Goal: Task Accomplishment & Management: Complete application form

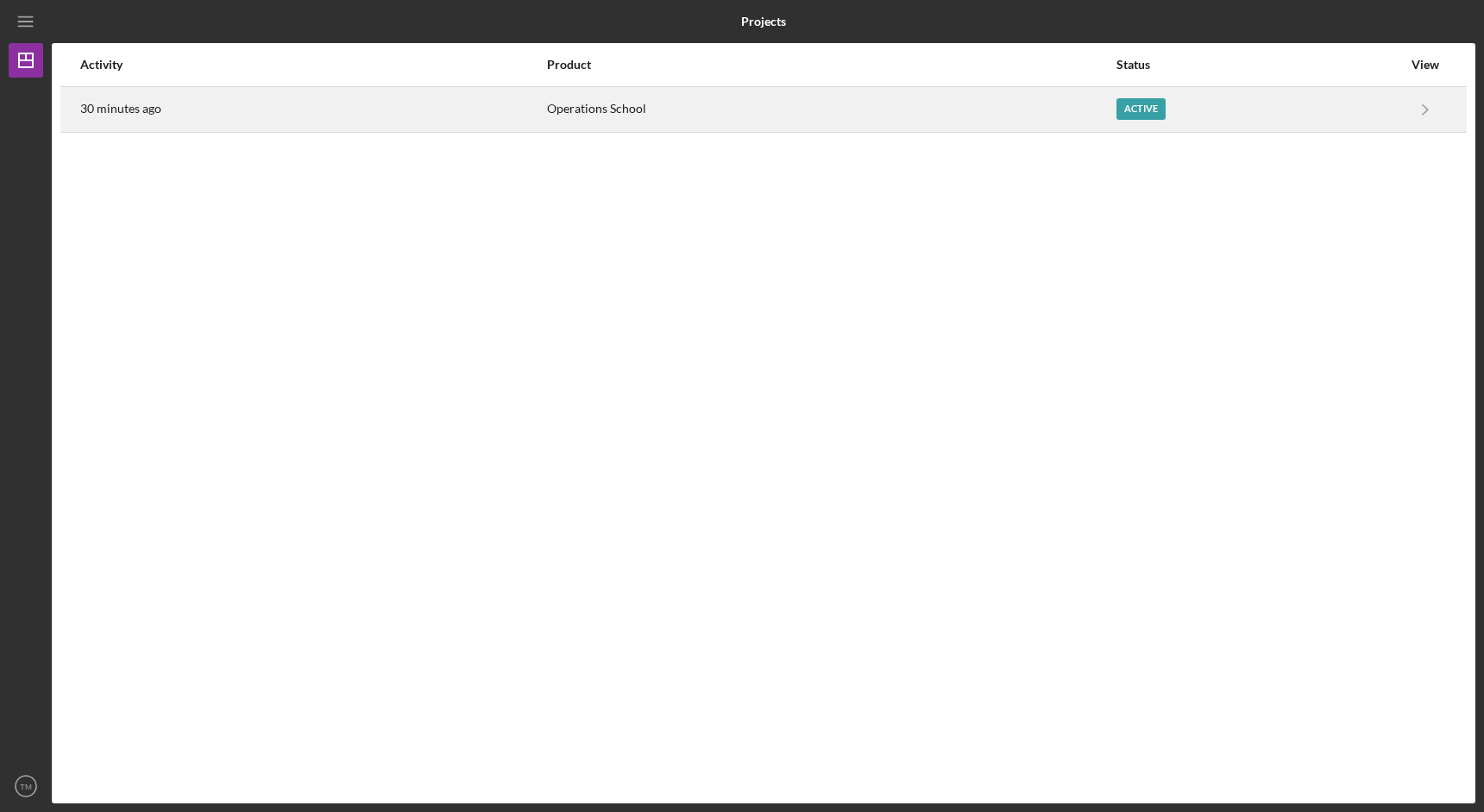
click at [953, 112] on div "Operations School" at bounding box center [831, 110] width 568 height 44
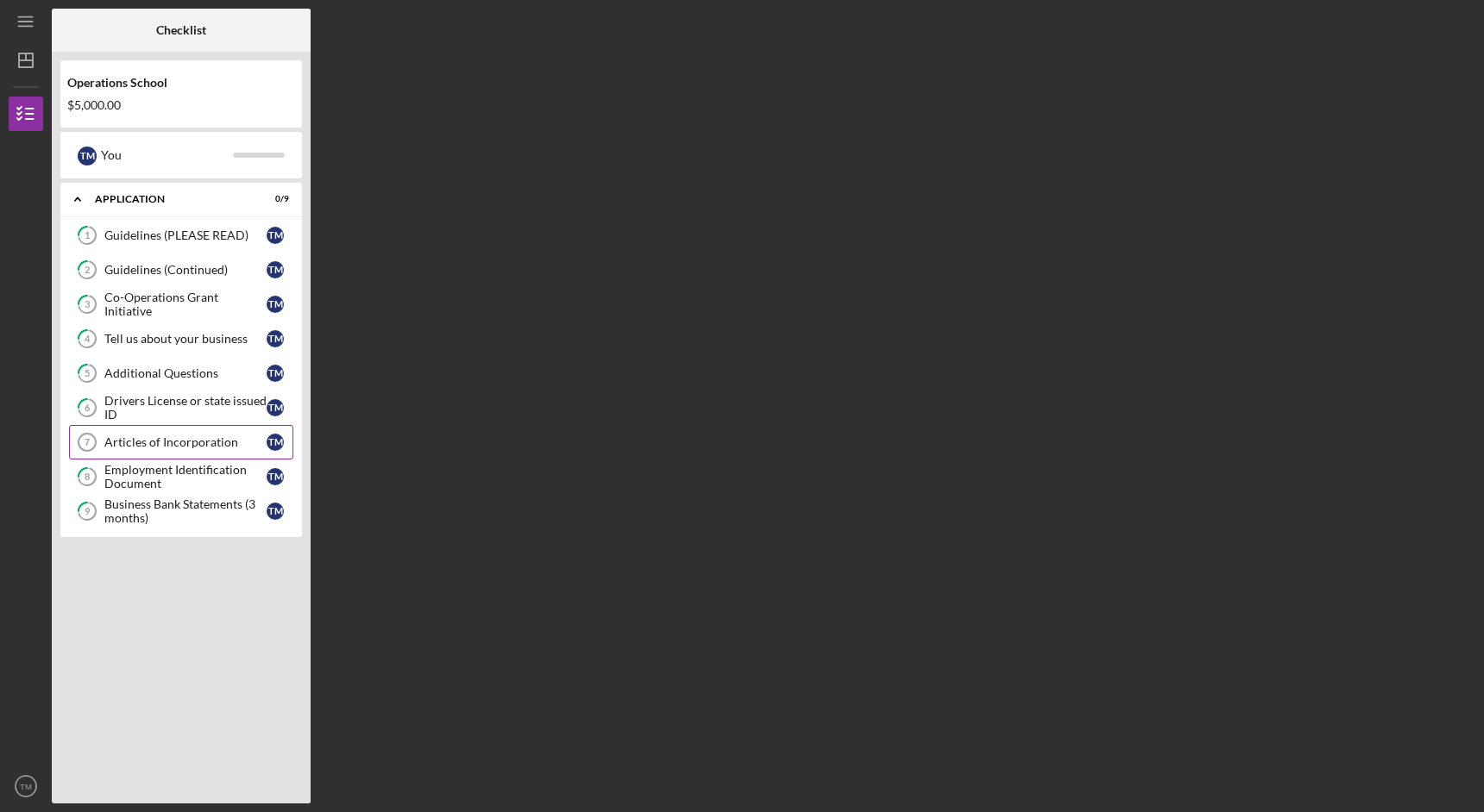
click at [190, 435] on div "Articles of Incorporation" at bounding box center [186, 442] width 162 height 14
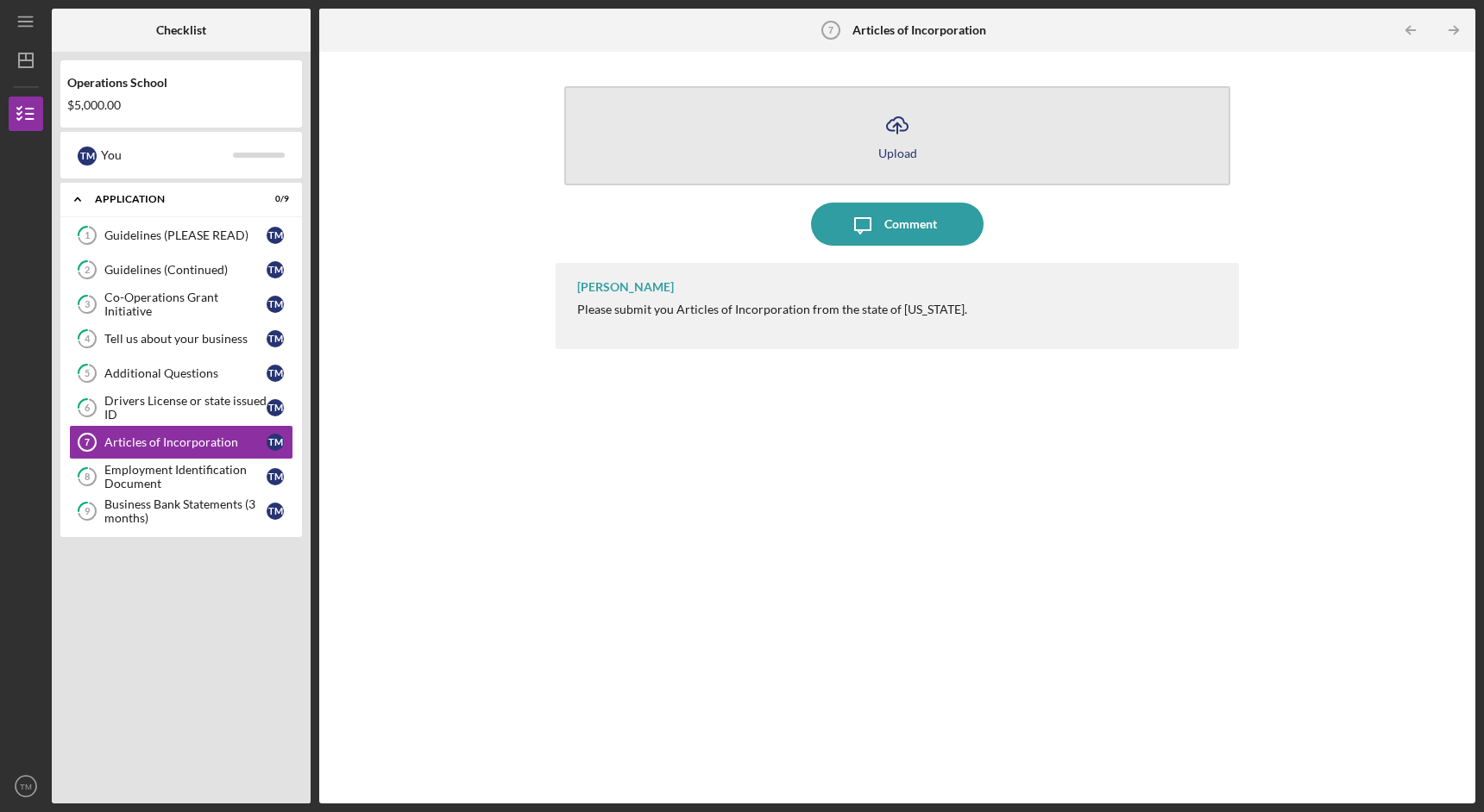
click at [852, 139] on button "Icon/Upload Upload" at bounding box center [896, 135] width 666 height 99
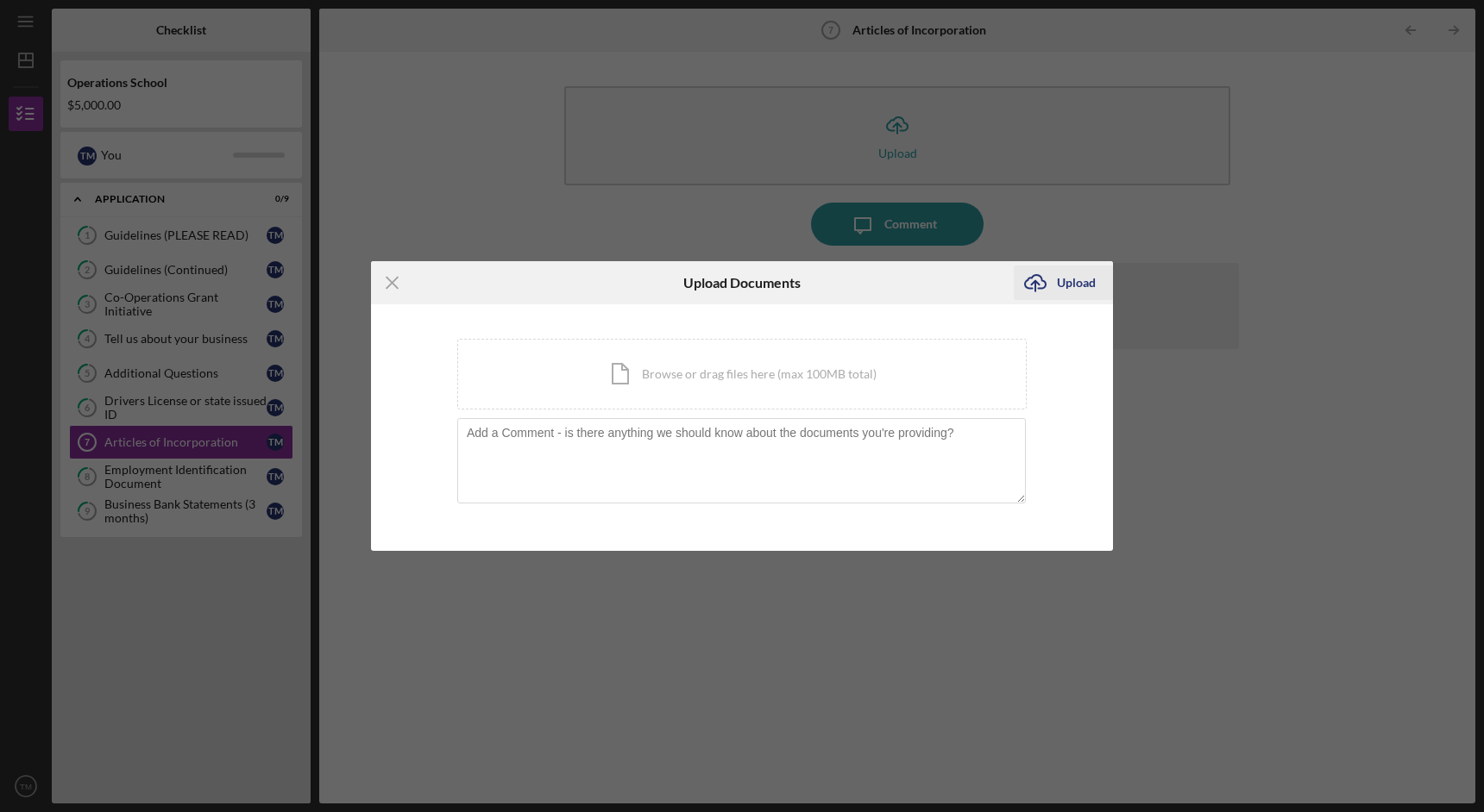
click at [1087, 280] on div "Upload" at bounding box center [1075, 283] width 39 height 35
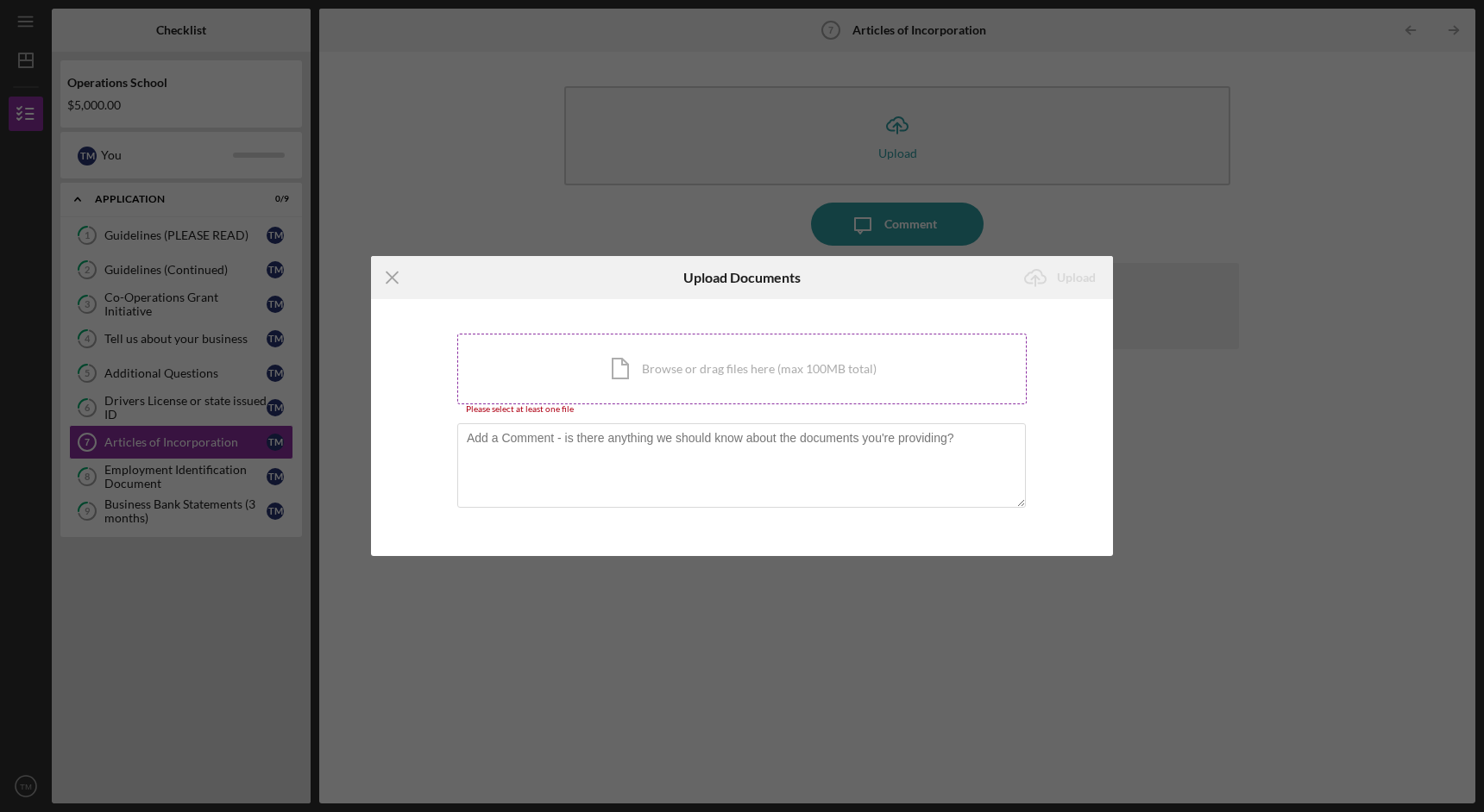
click at [710, 390] on div "Icon/Document Browse or drag files here (max 100MB total) Tap to choose files o…" at bounding box center [741, 368] width 569 height 70
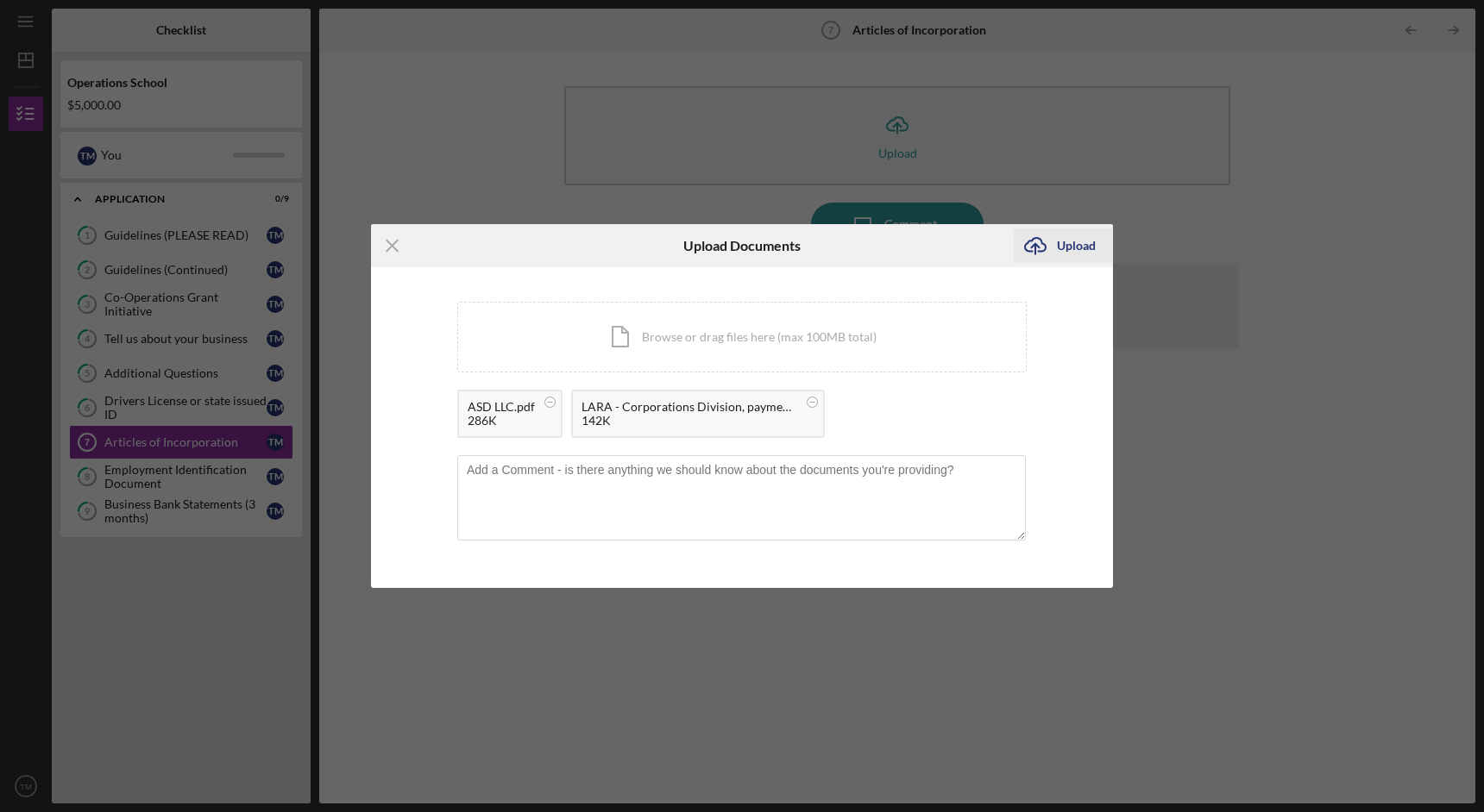
click at [1052, 253] on icon "Icon/Upload" at bounding box center [1036, 246] width 44 height 44
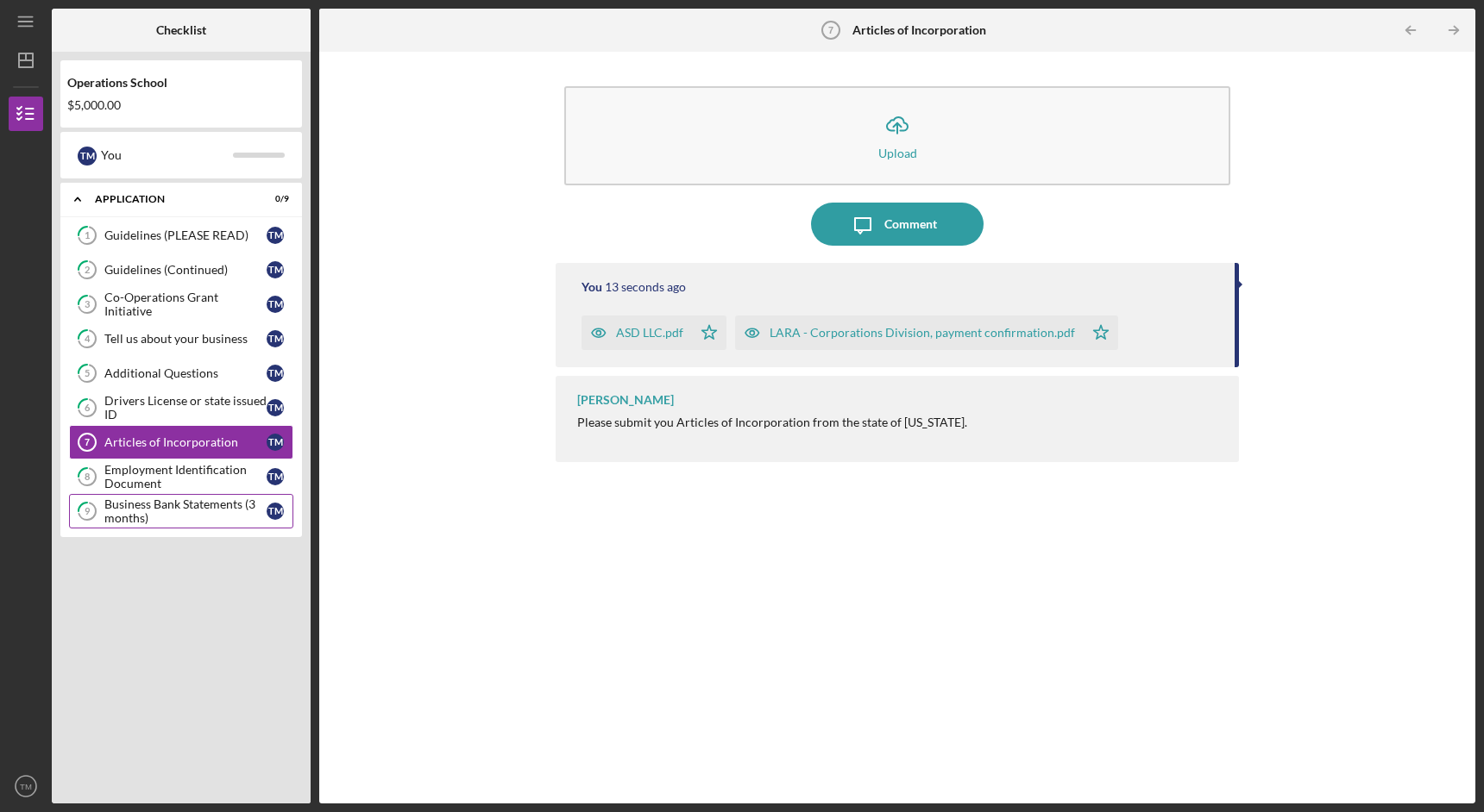
click at [189, 509] on div "Business Bank Statements (3 months)" at bounding box center [186, 511] width 162 height 28
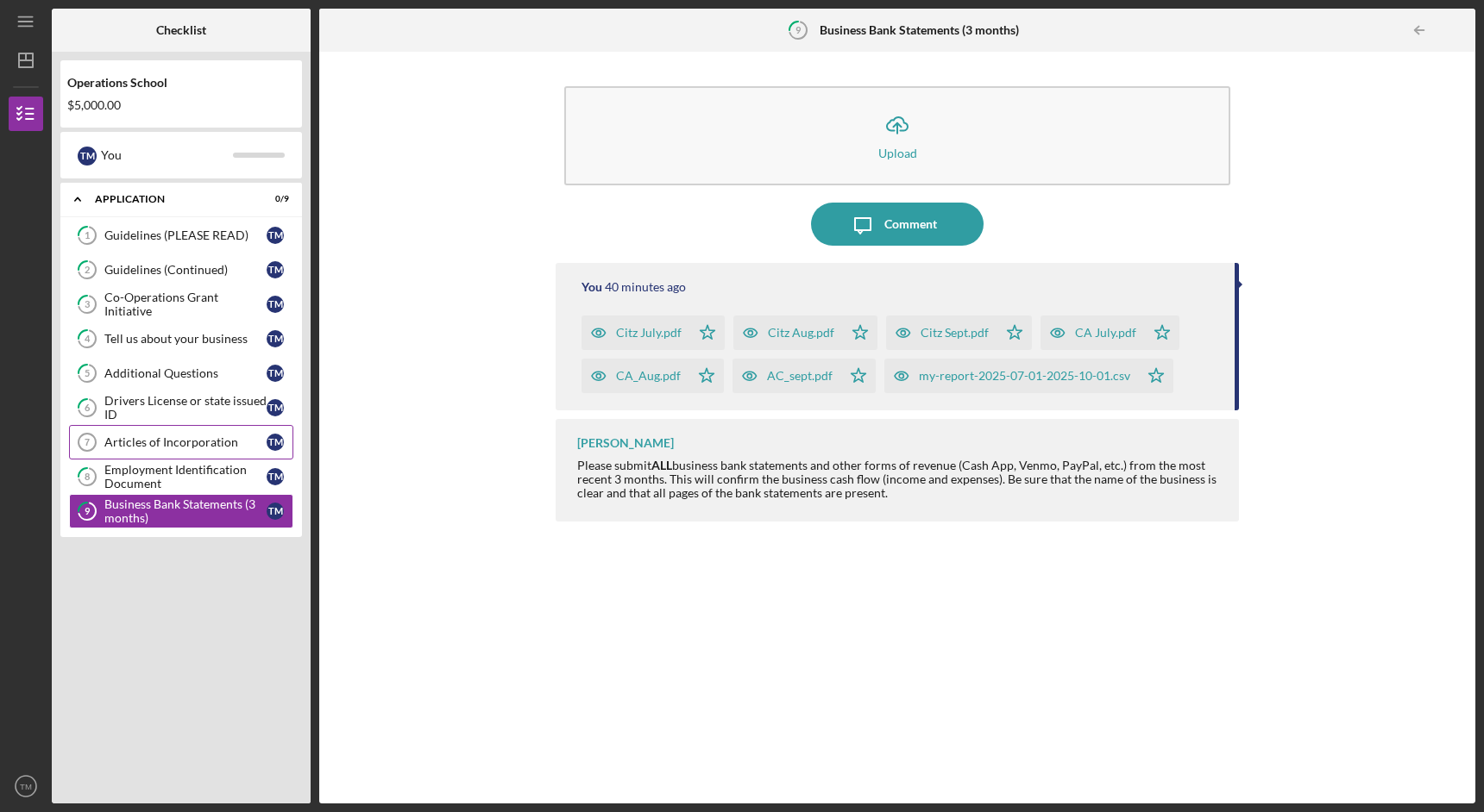
click at [232, 444] on div "Articles of Incorporation" at bounding box center [186, 442] width 162 height 14
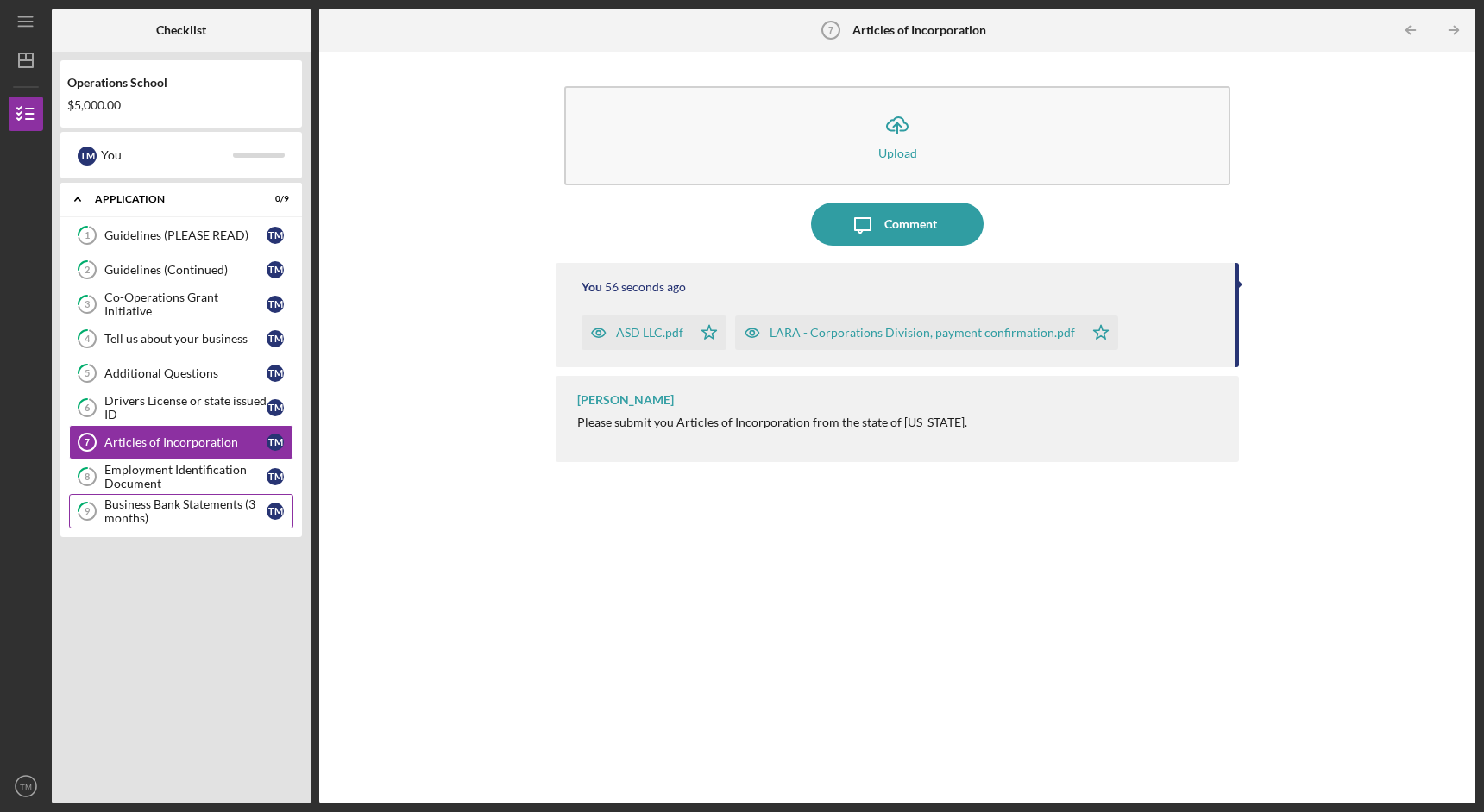
click at [204, 505] on div "Business Bank Statements (3 months)" at bounding box center [186, 511] width 162 height 28
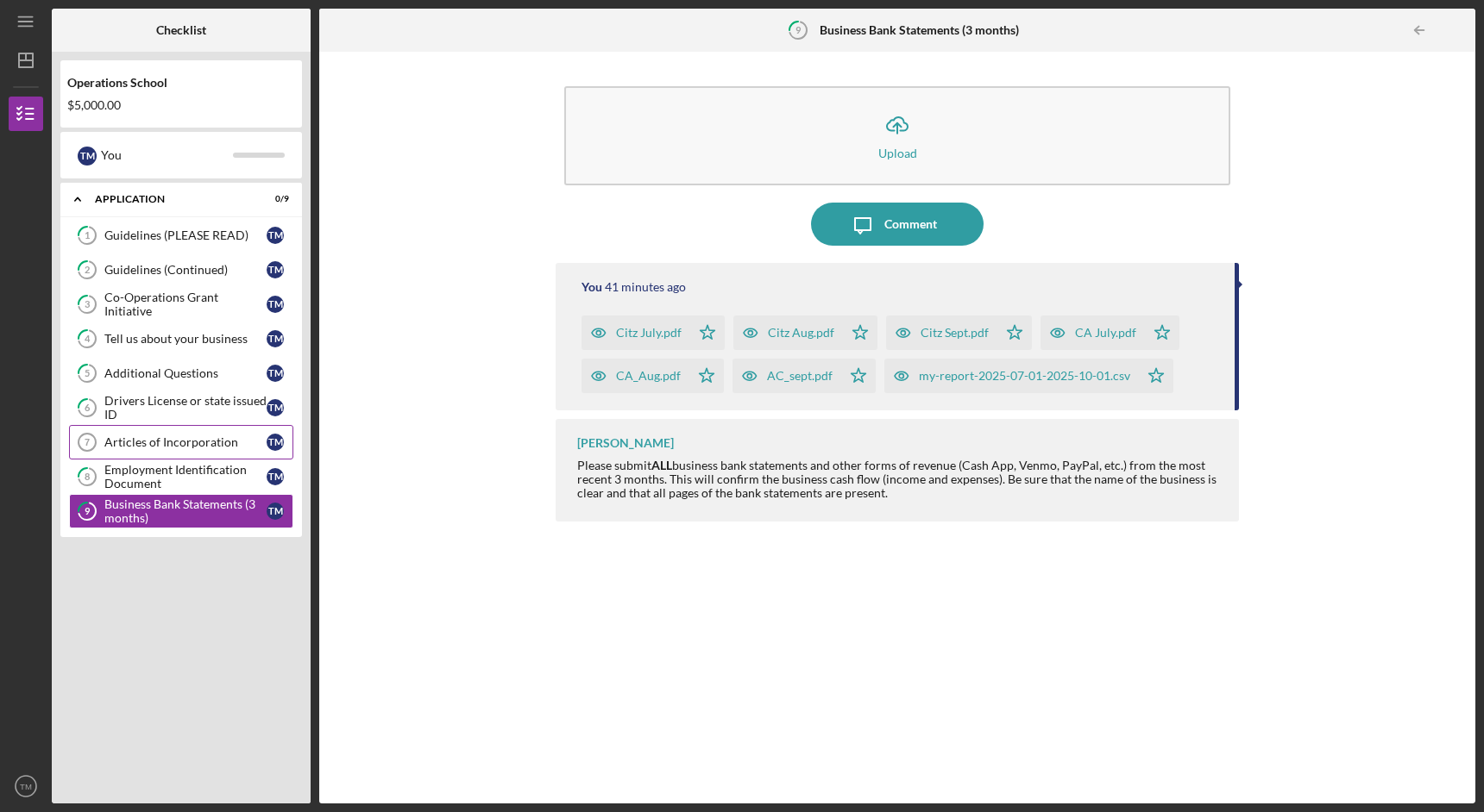
click at [188, 426] on link "Articles of Incorporation 7 Articles of Incorporation T M" at bounding box center [181, 442] width 225 height 35
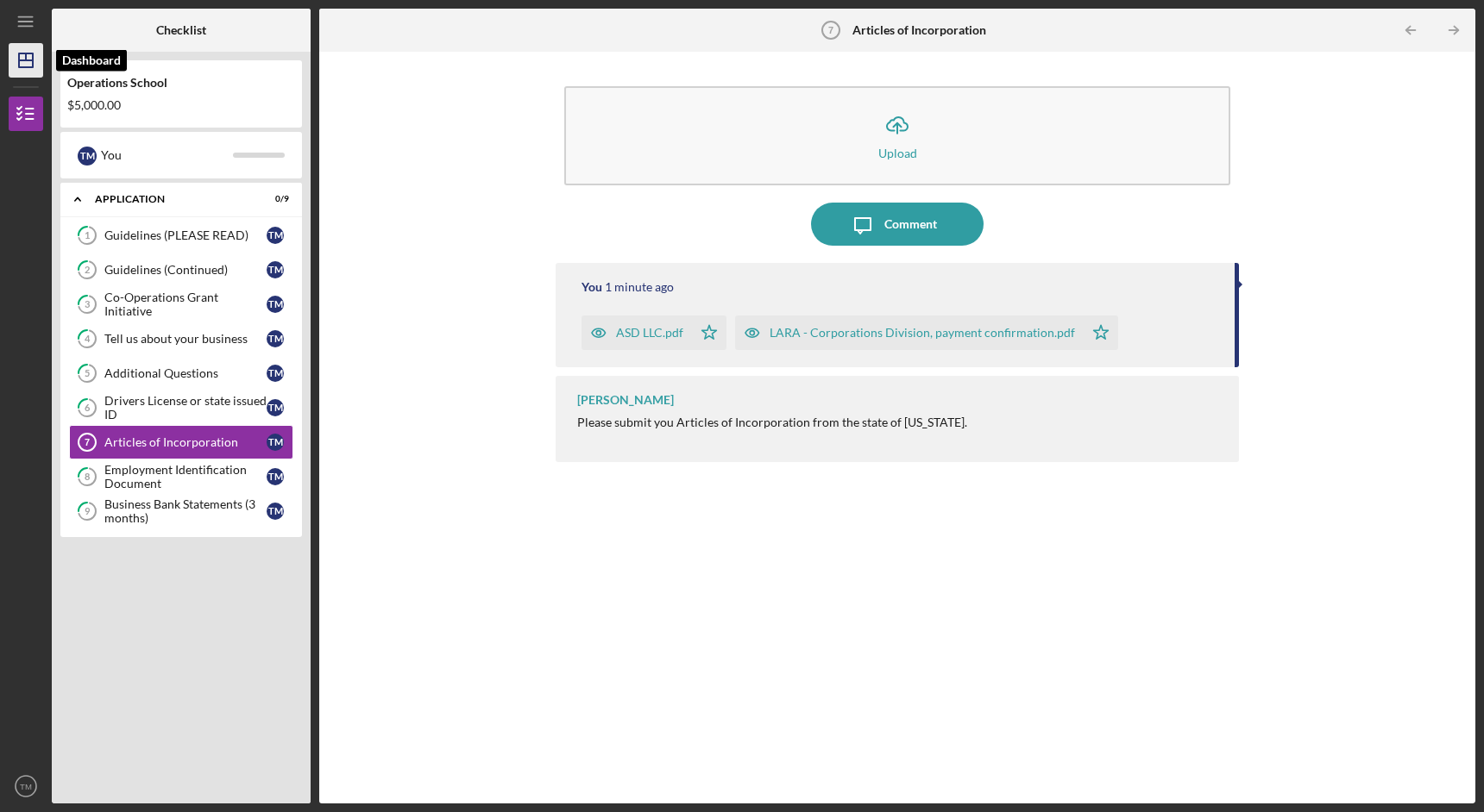
click at [24, 62] on icon "Icon/Dashboard" at bounding box center [26, 60] width 44 height 44
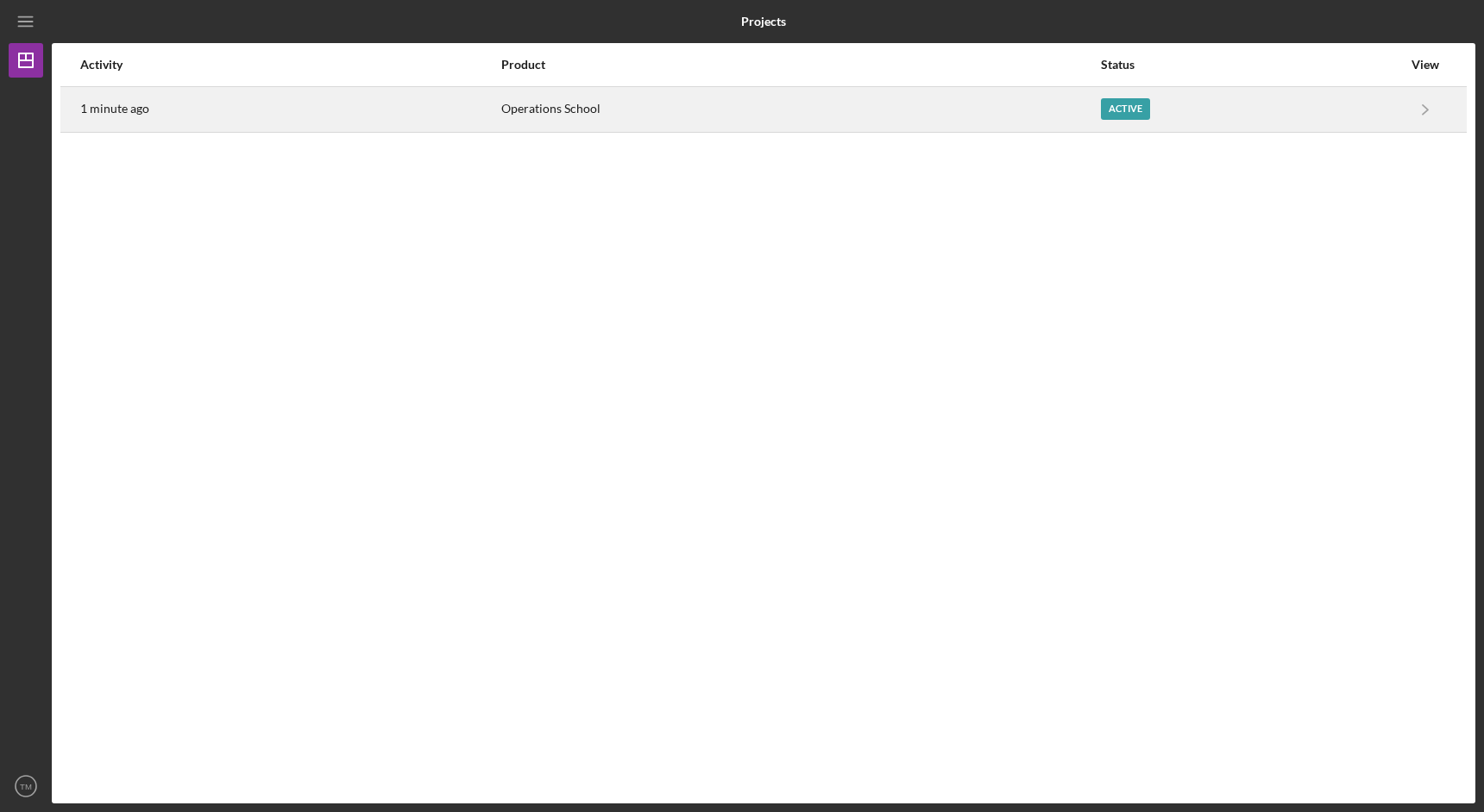
click at [1123, 123] on div "Active" at bounding box center [1252, 110] width 301 height 44
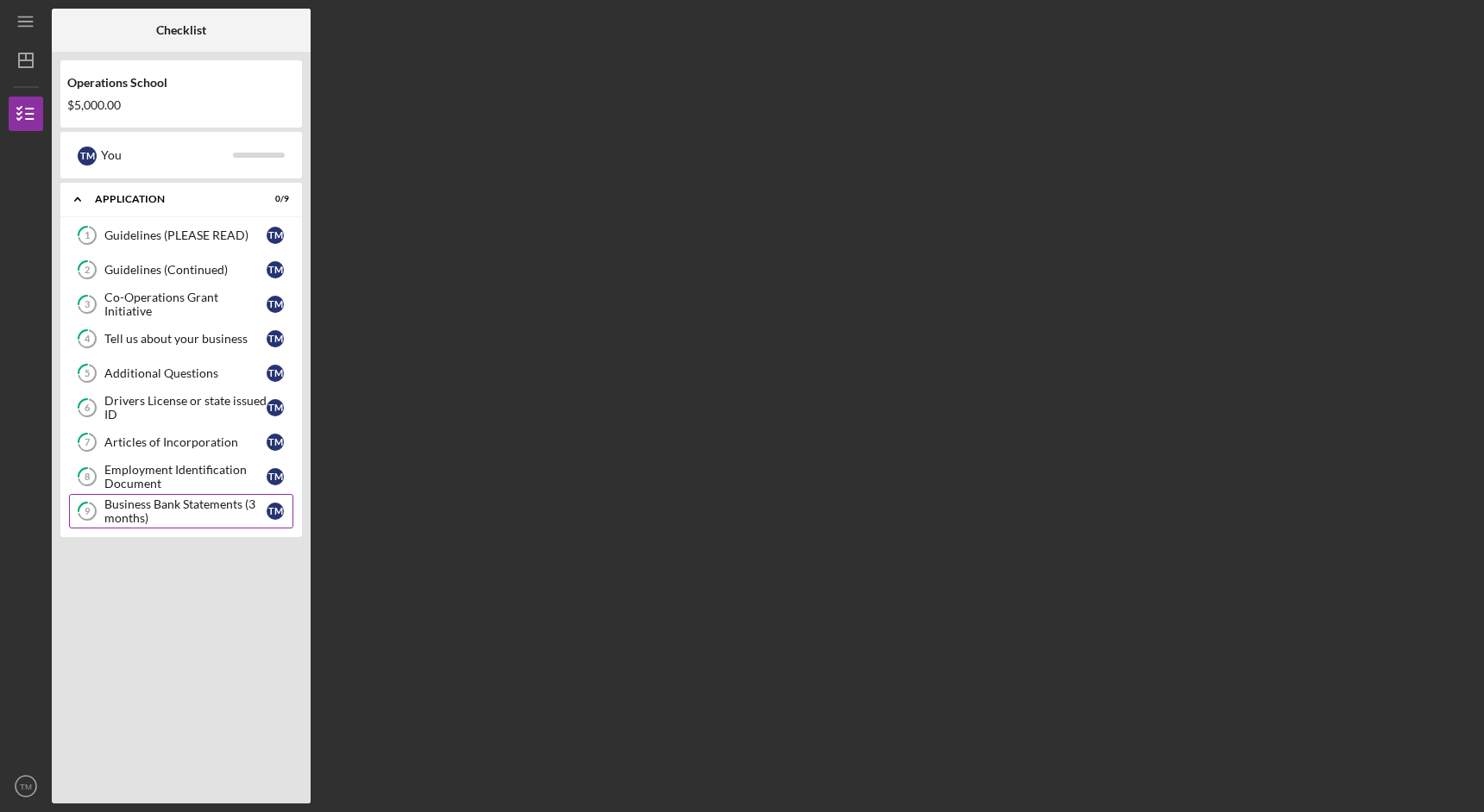
click at [212, 518] on div "Business Bank Statements (3 months)" at bounding box center [186, 511] width 162 height 28
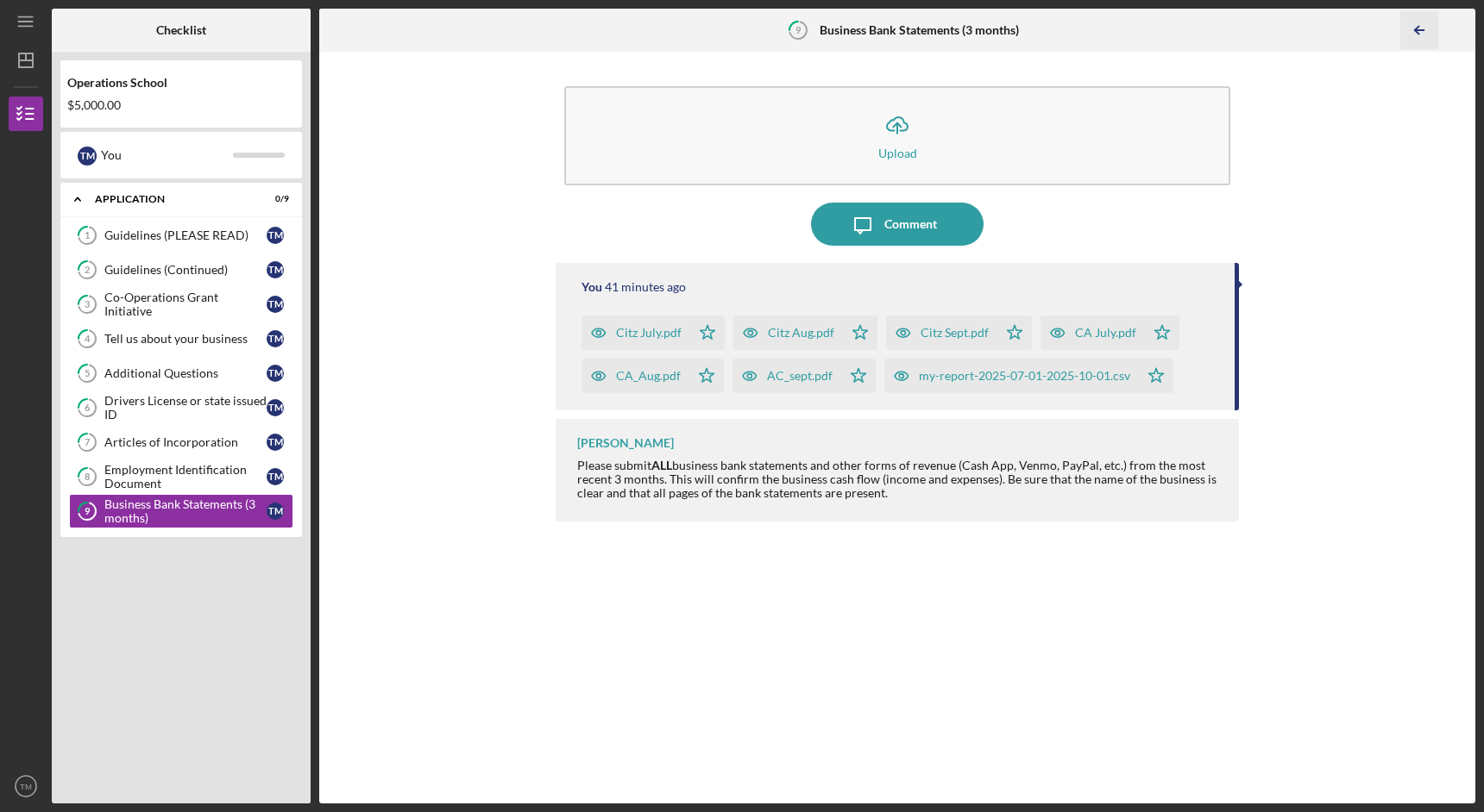
click at [1429, 33] on icon "Icon/Table Pagination Arrow" at bounding box center [1419, 30] width 39 height 39
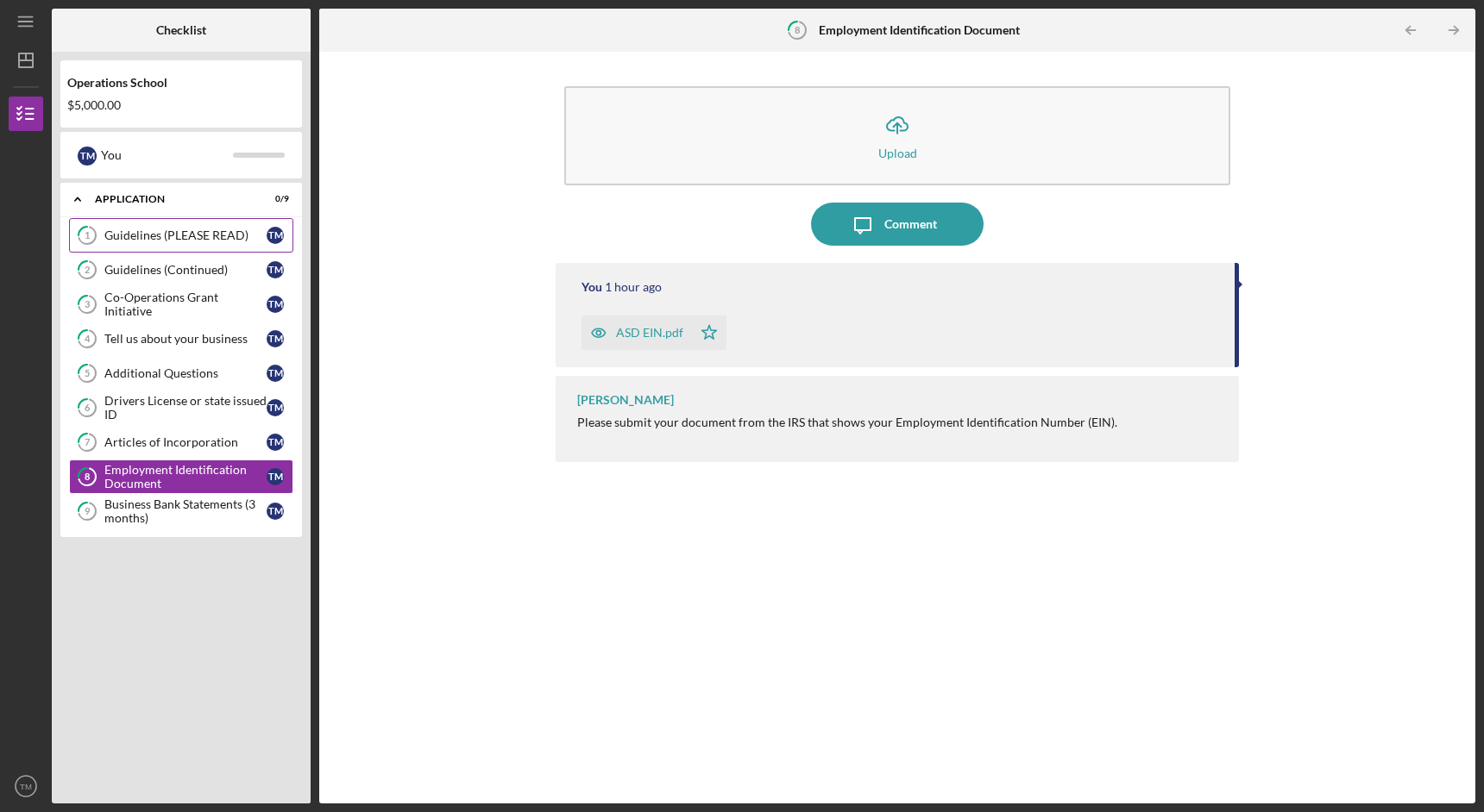
click at [156, 224] on link "1 Guidelines (PLEASE READ) T M" at bounding box center [181, 235] width 225 height 35
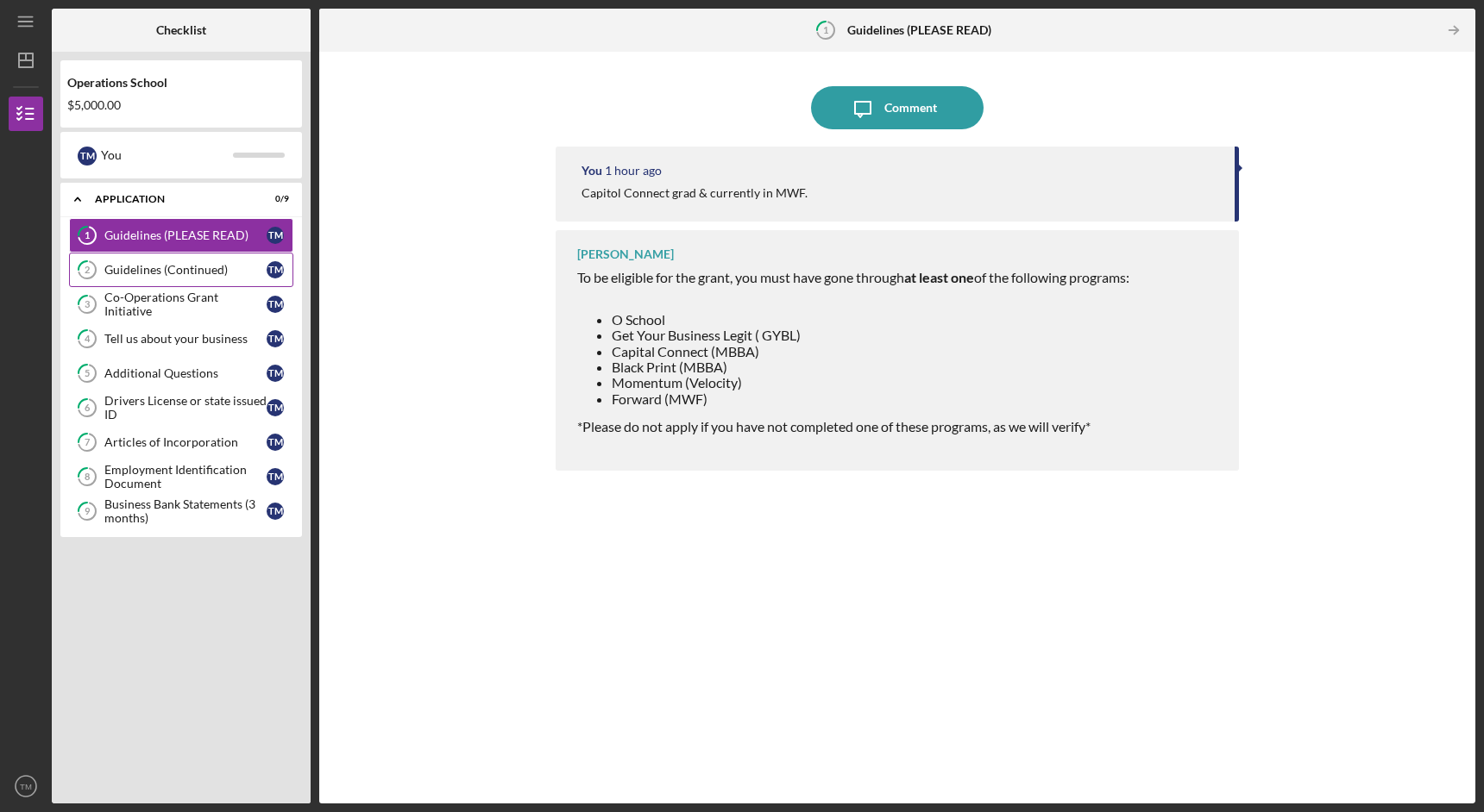
click at [148, 269] on div "Guidelines (Continued)" at bounding box center [186, 270] width 162 height 14
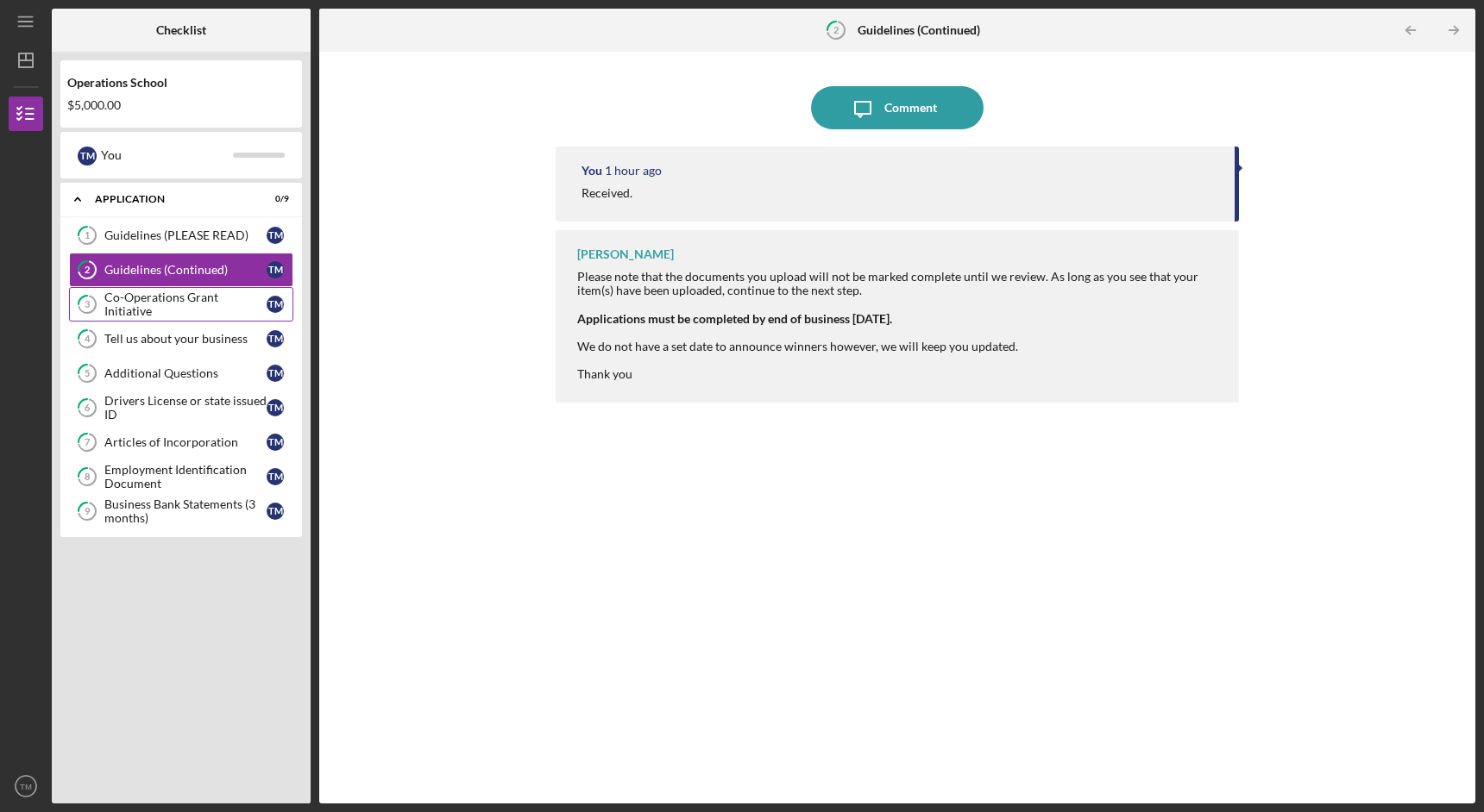
click at [190, 313] on link "3 Co-Operations Grant Initiative T M" at bounding box center [181, 304] width 225 height 35
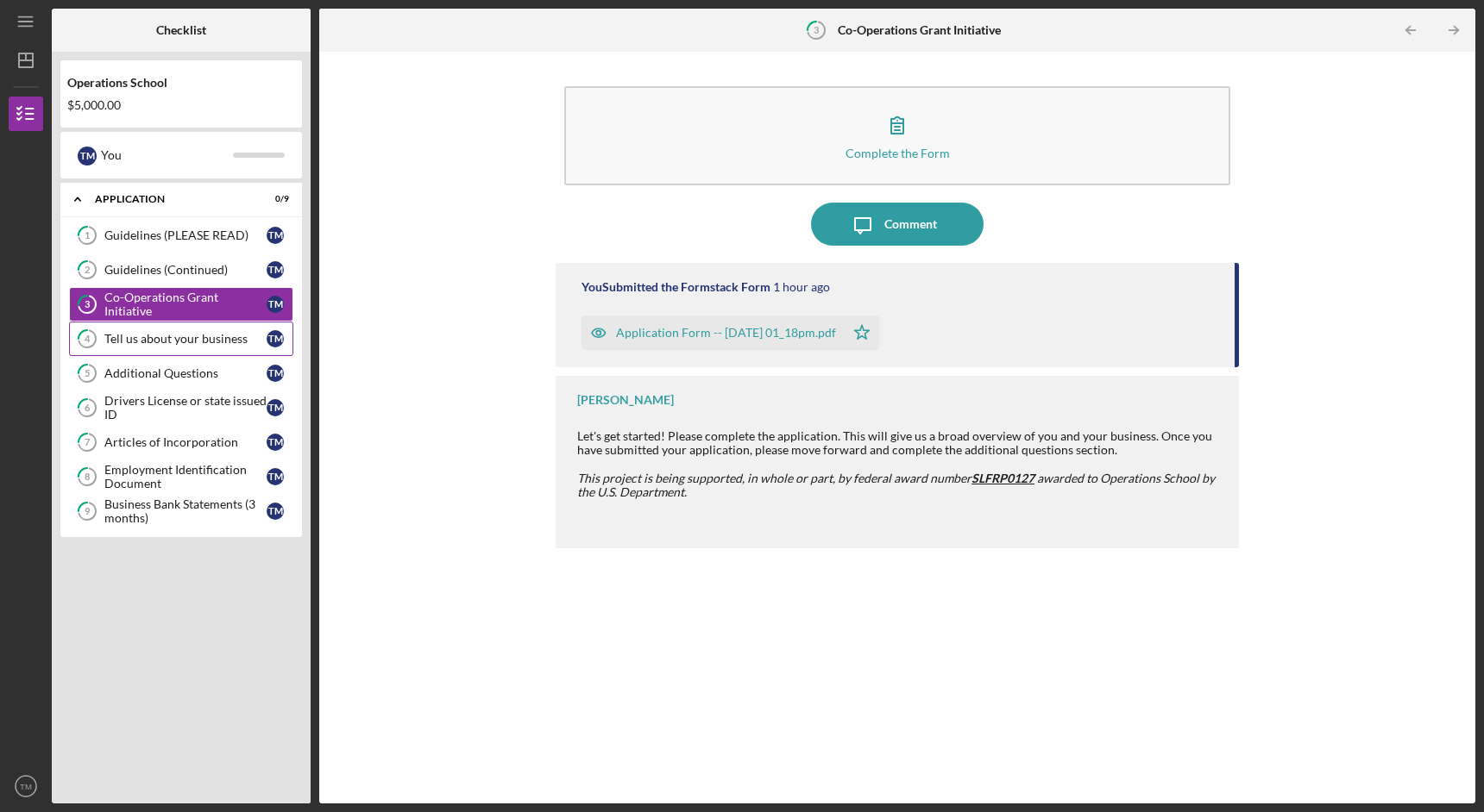
click at [186, 347] on link "4 Tell us about your business T M" at bounding box center [181, 338] width 225 height 35
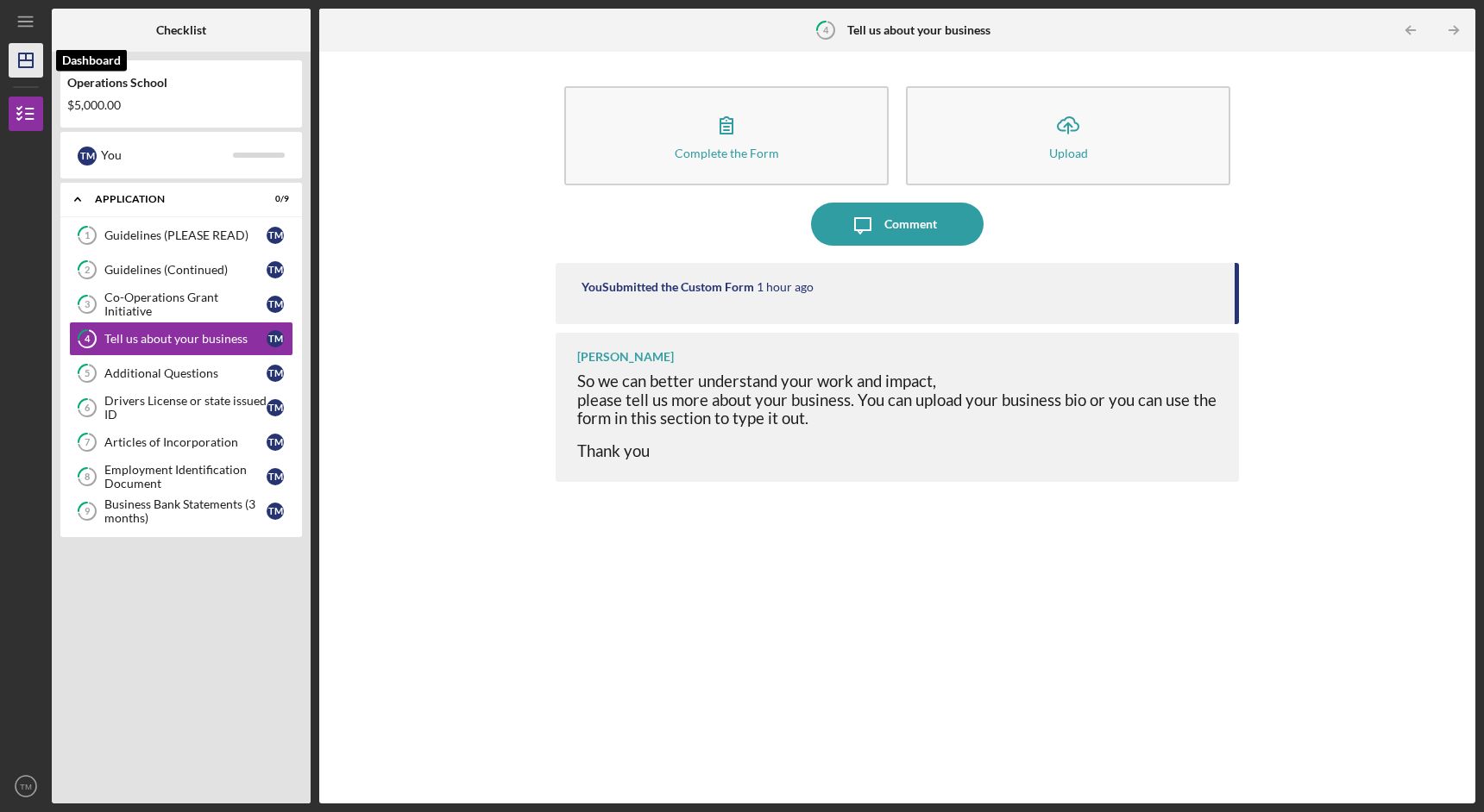
click at [17, 56] on icon "Icon/Dashboard" at bounding box center [26, 60] width 44 height 44
